Goal: Transaction & Acquisition: Subscribe to service/newsletter

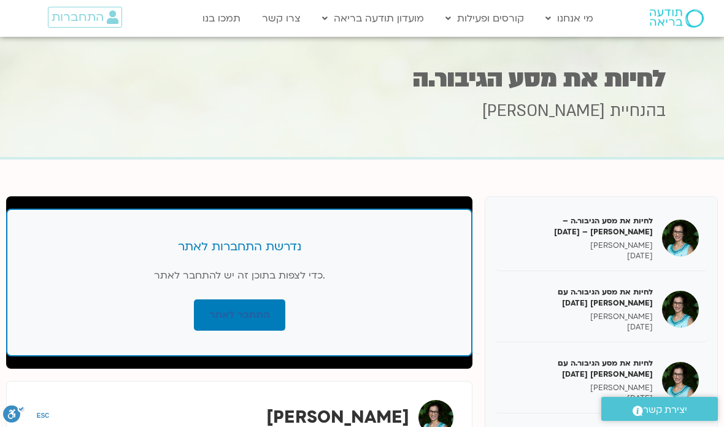
click at [348, 124] on div "בהנחיית [PERSON_NAME]" at bounding box center [361, 128] width 607 height 56
click at [232, 311] on link "התחבר לאתר" at bounding box center [239, 314] width 91 height 31
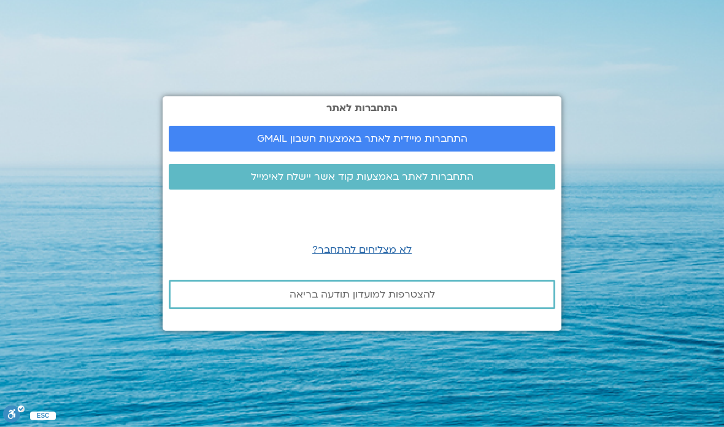
click at [336, 144] on span "התחברות מיידית לאתר באמצעות חשבון GMAIL" at bounding box center [362, 138] width 210 height 11
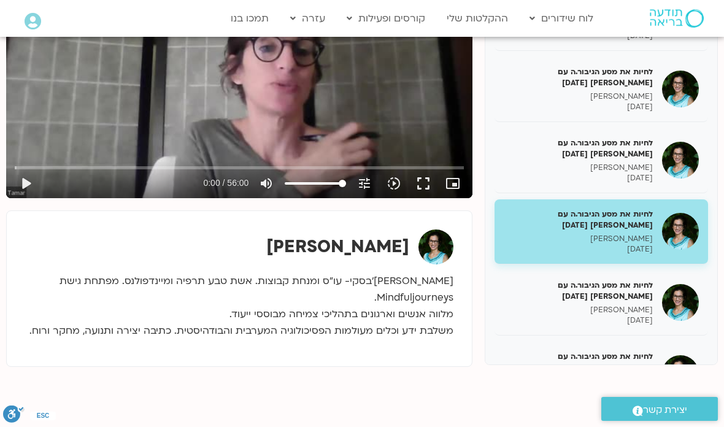
scroll to position [310, 0]
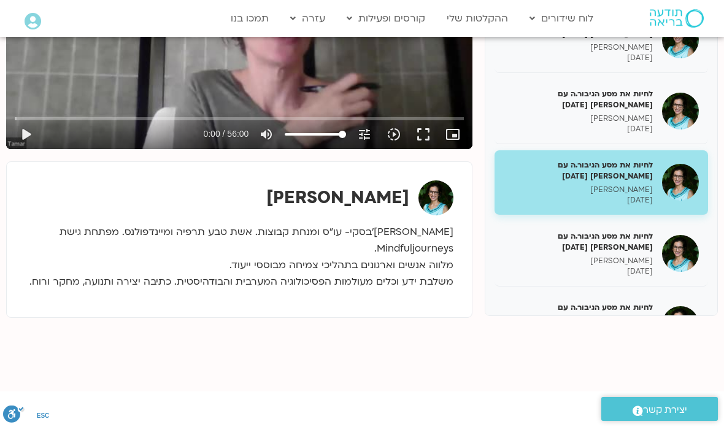
click at [626, 242] on h5 "לחיות את מסע הגיבור.ה עם תמר לינצבסקי 18/03/25" at bounding box center [578, 242] width 149 height 22
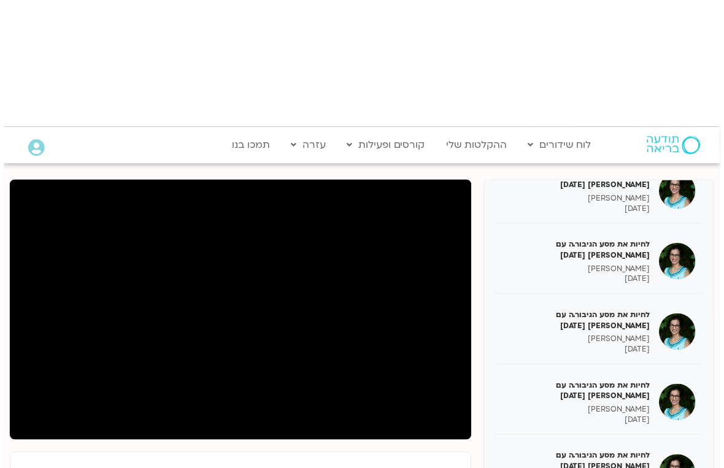
scroll to position [15, 0]
